Goal: Obtain resource: Obtain resource

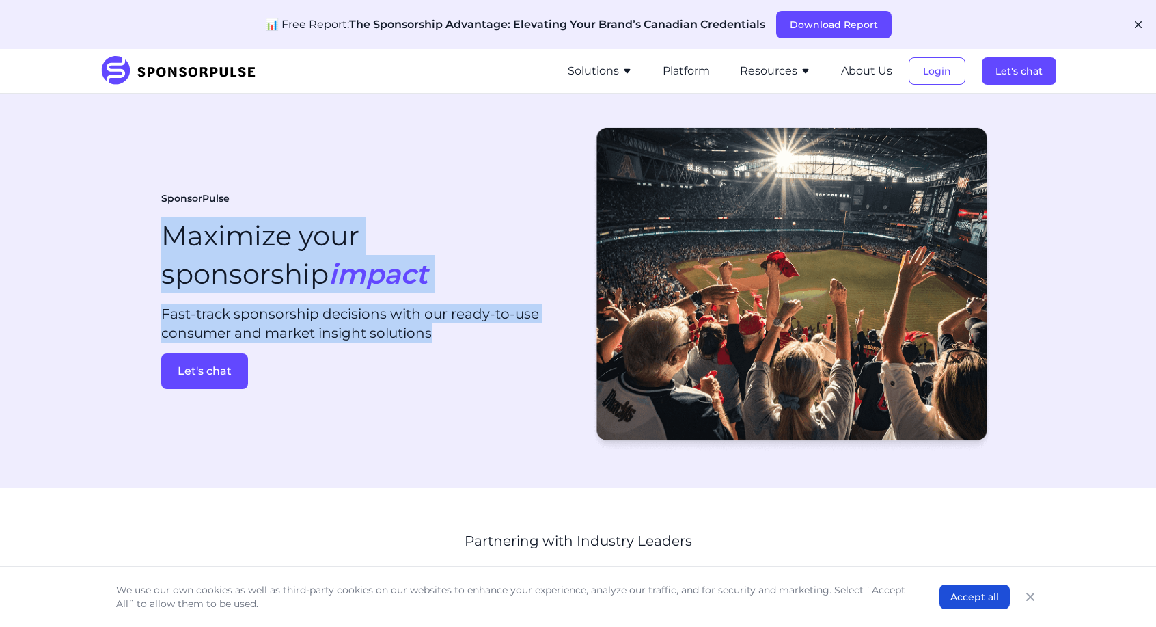
drag, startPoint x: 204, startPoint y: 234, endPoint x: 544, endPoint y: 331, distance: 353.8
click at [543, 331] on section "SponsorPulse Maximize your sponsorship impact Fast-track sponsorship decisions …" at bounding box center [578, 291] width 1156 height 394
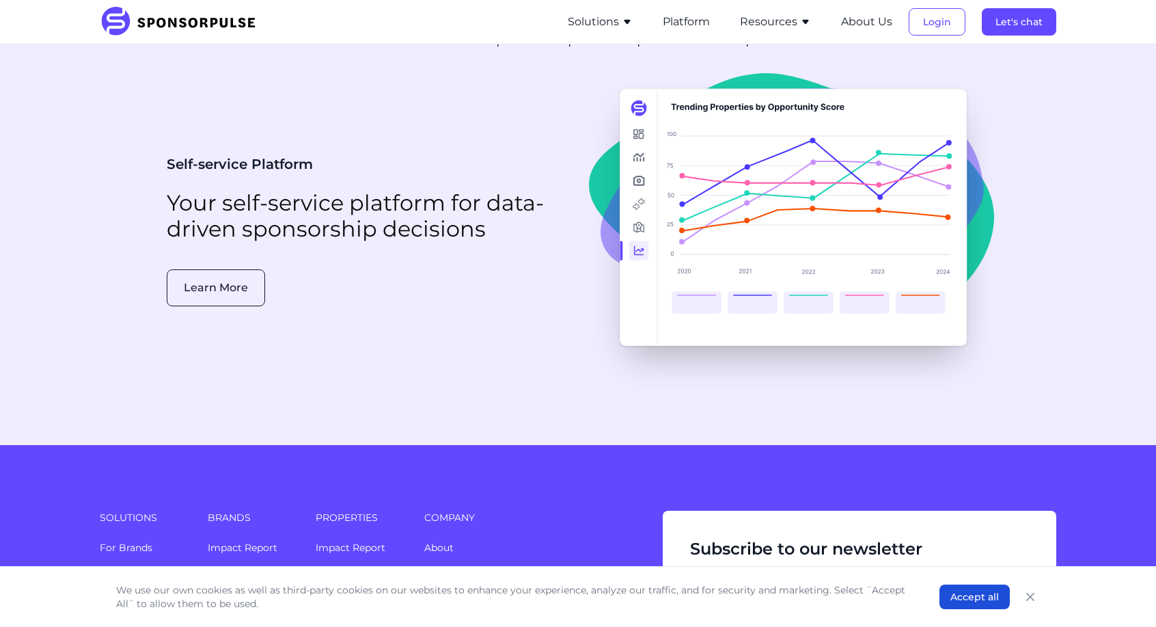
scroll to position [3528, 0]
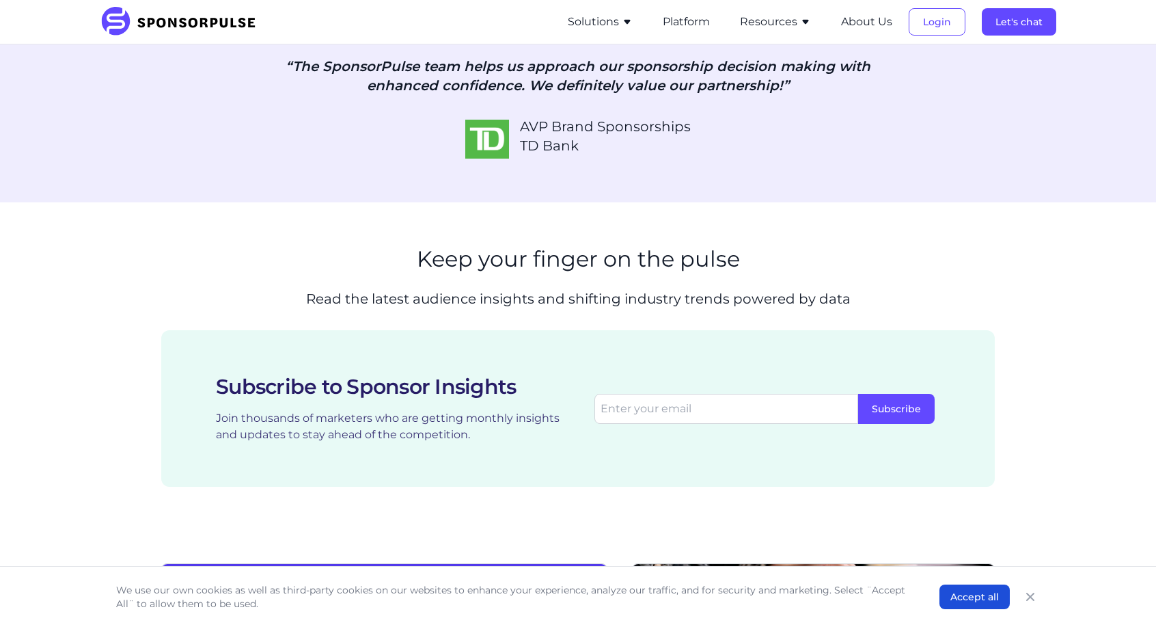
scroll to position [1845, 0]
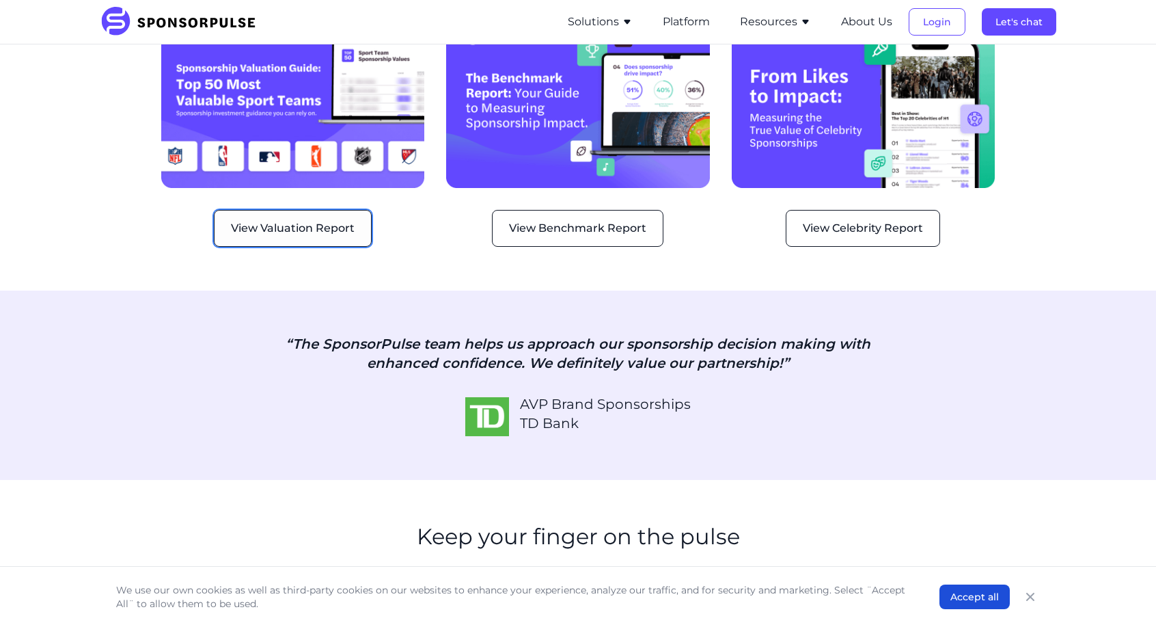
click at [336, 218] on button "View Valuation Report" at bounding box center [293, 228] width 158 height 37
click at [590, 210] on button "View Benchmark Report" at bounding box center [578, 228] width 172 height 37
